Goal: Find specific page/section: Find specific page/section

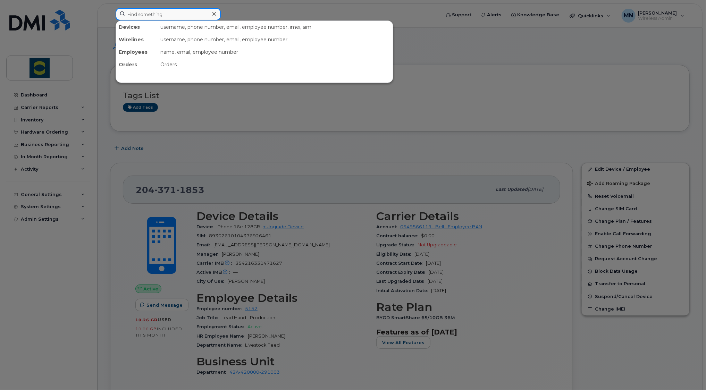
click at [164, 17] on input at bounding box center [168, 14] width 105 height 12
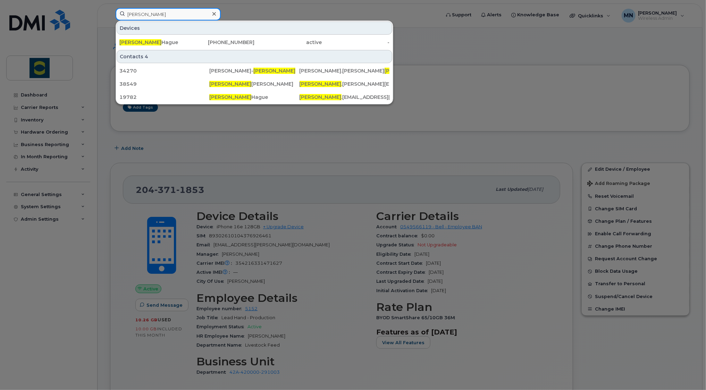
type input "denis"
click at [146, 41] on div "Denis Hague" at bounding box center [153, 42] width 68 height 7
